Goal: Information Seeking & Learning: Learn about a topic

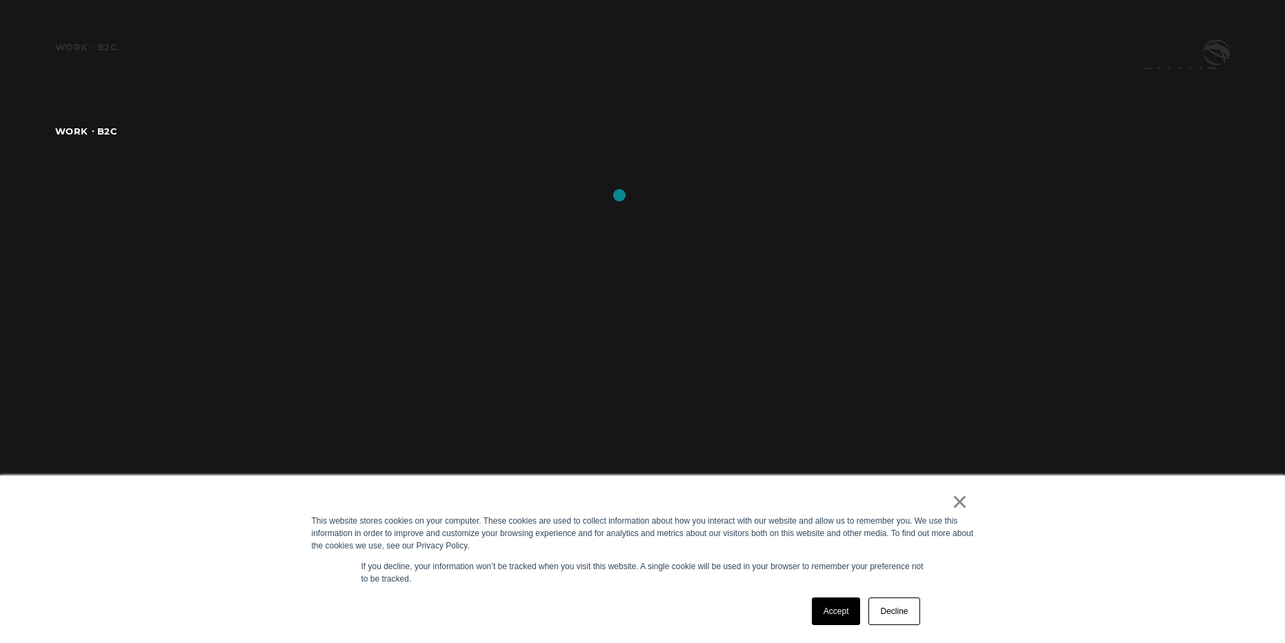
scroll to position [2731, 0]
click at [966, 506] on link "×" at bounding box center [960, 501] width 17 height 12
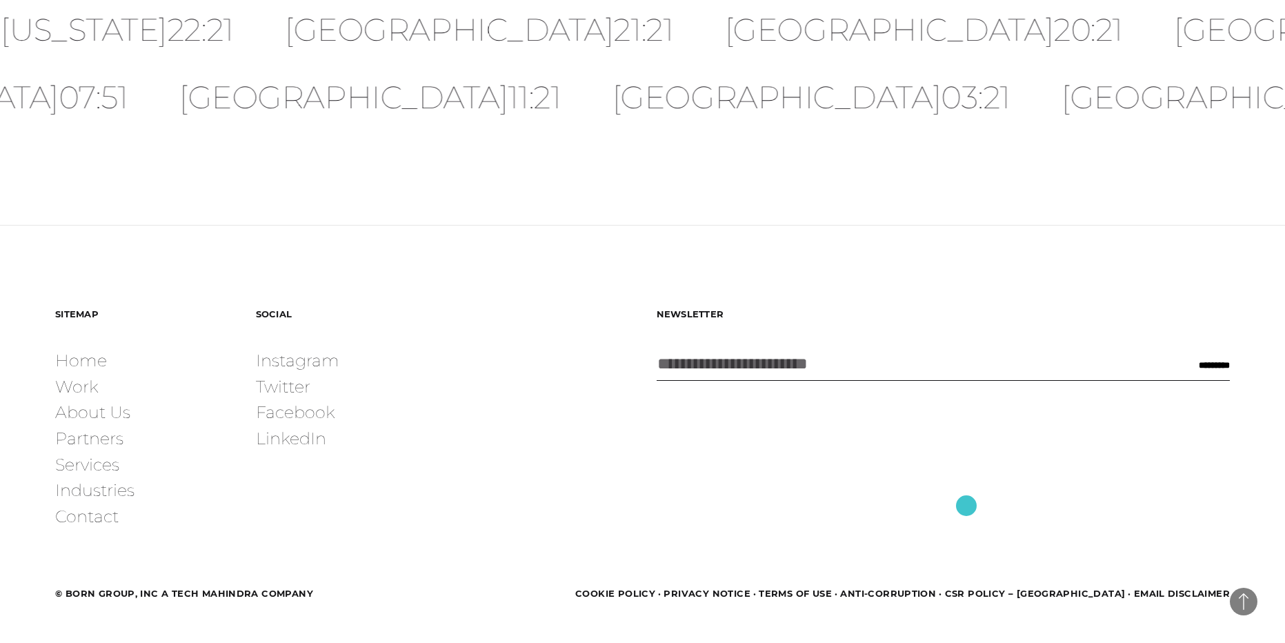
scroll to position [4422, 0]
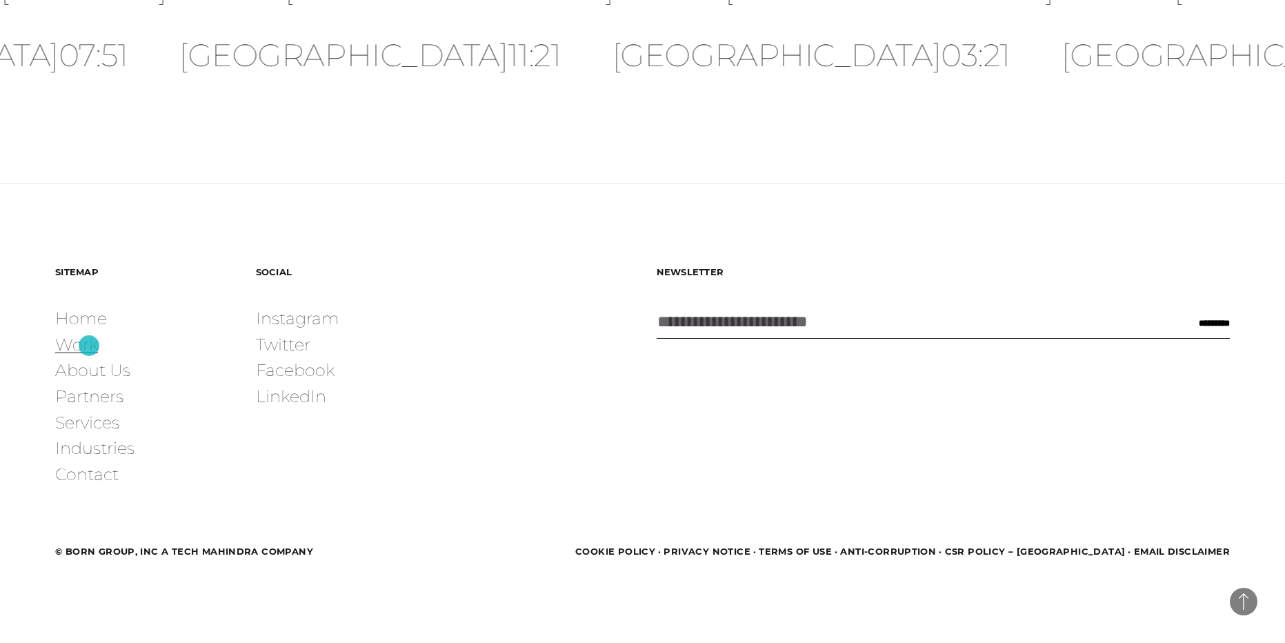
click at [89, 346] on link "Work" at bounding box center [76, 345] width 43 height 26
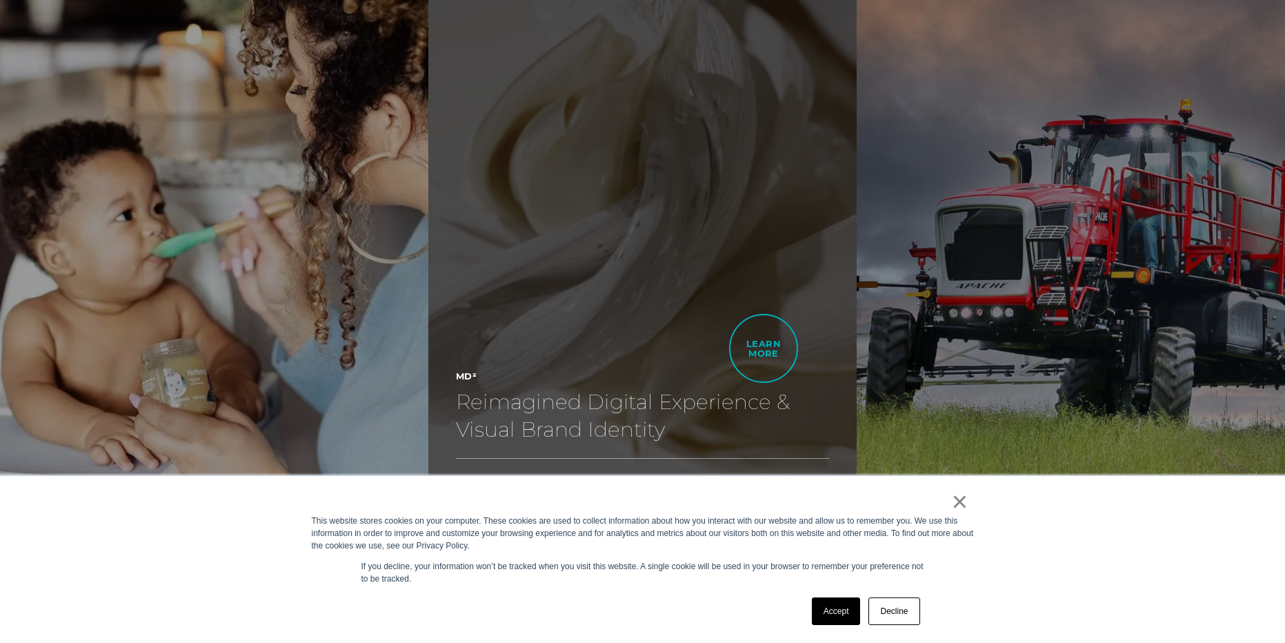
scroll to position [3559, 0]
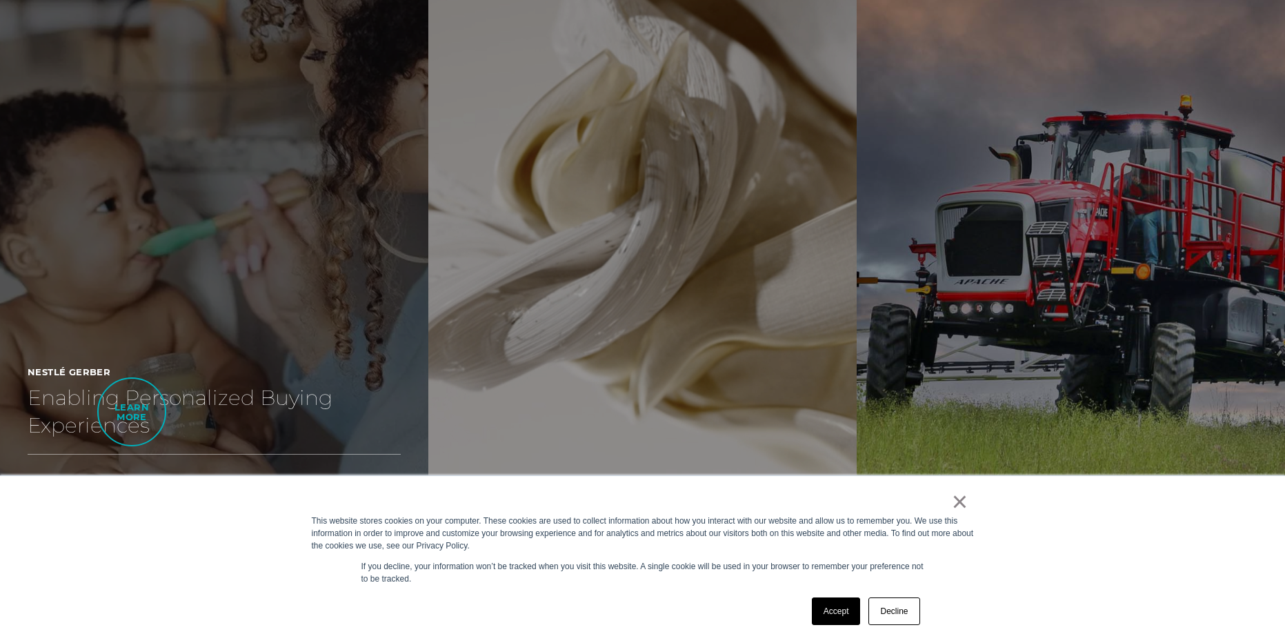
click at [132, 412] on h2 "Enabling Personalized Buying Experiences" at bounding box center [214, 411] width 373 height 55
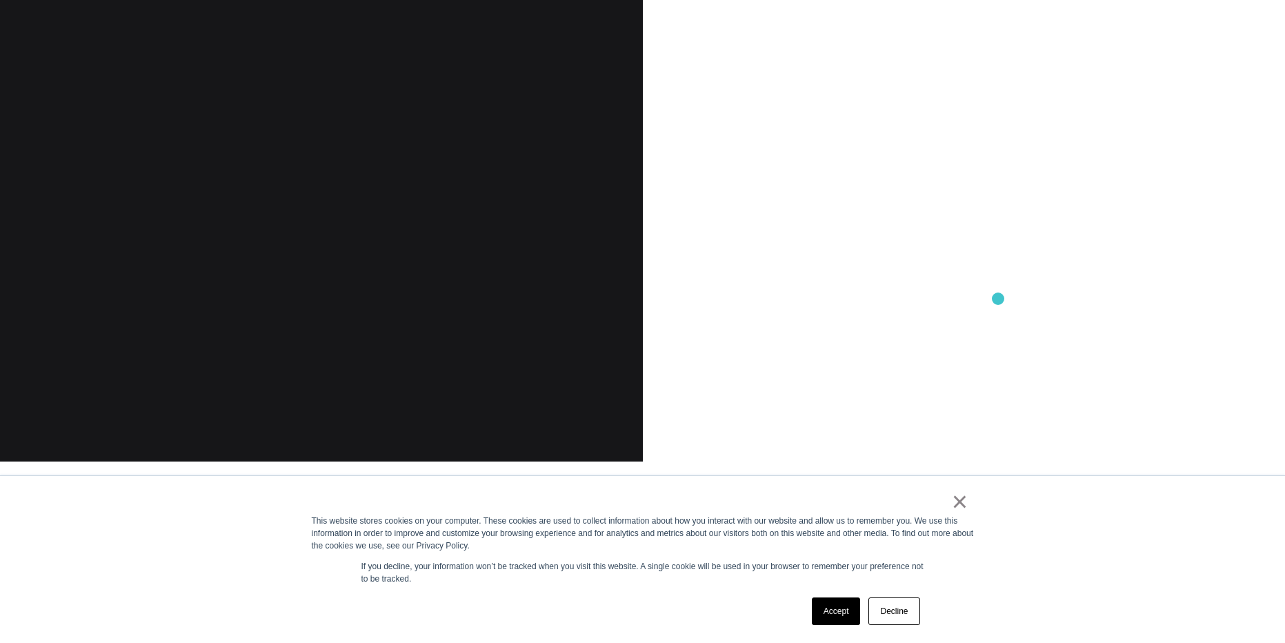
scroll to position [1821, 0]
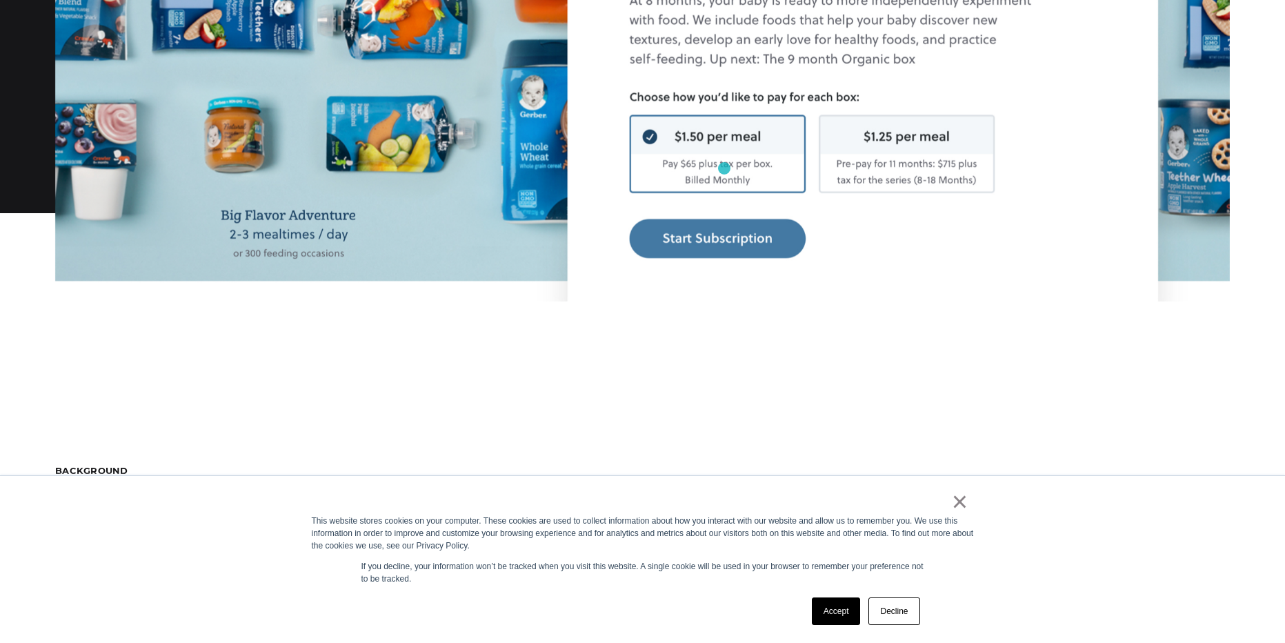
click at [952, 505] on link "×" at bounding box center [960, 501] width 17 height 12
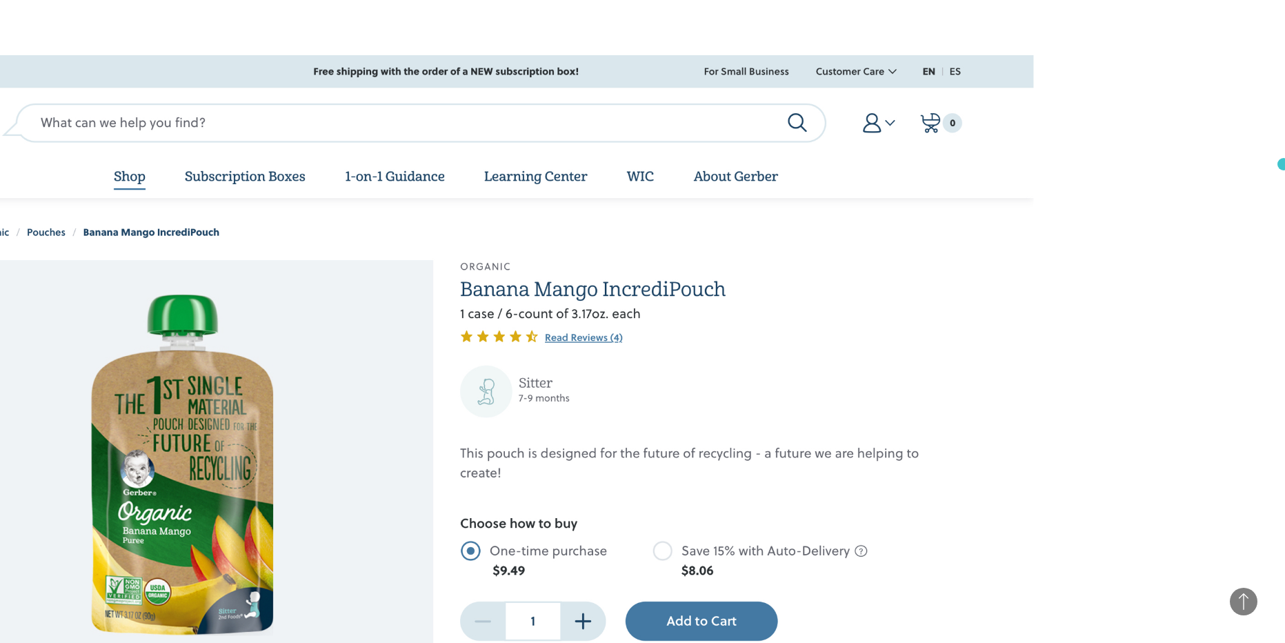
scroll to position [10480, 0]
